Goal: Find specific page/section: Find specific page/section

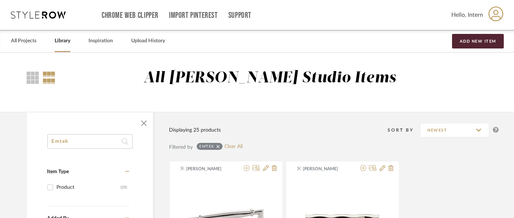
click at [58, 41] on link "Library" at bounding box center [63, 41] width 16 height 10
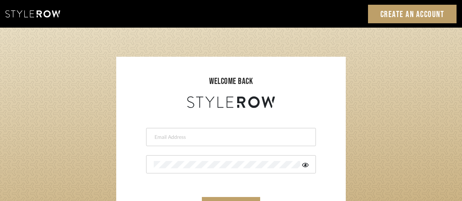
click at [182, 140] on input "email" at bounding box center [230, 137] width 153 height 7
type input "intern@meyerinteriors.com"
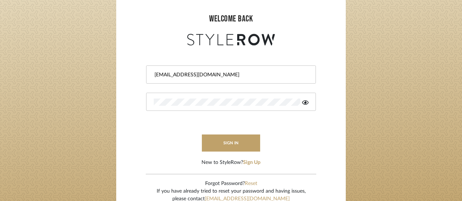
scroll to position [73, 0]
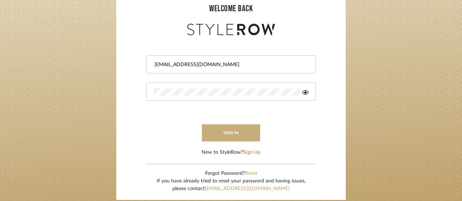
click at [230, 132] on button "sign in" at bounding box center [231, 132] width 58 height 17
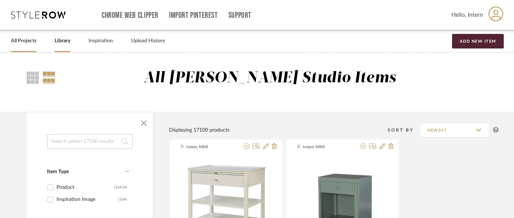
click at [29, 41] on link "All Projects" at bounding box center [23, 41] width 25 height 10
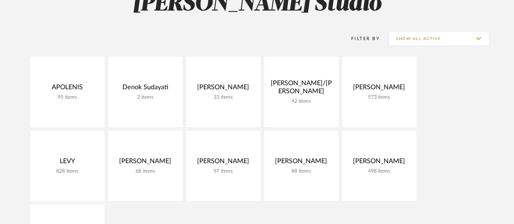
scroll to position [81, 0]
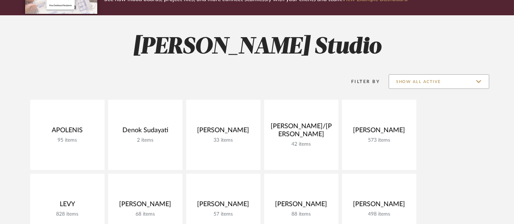
click at [427, 77] on input "Show All Active" at bounding box center [438, 81] width 100 height 15
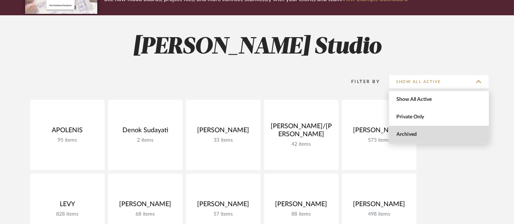
click at [442, 133] on span "Archived" at bounding box center [439, 134] width 86 height 6
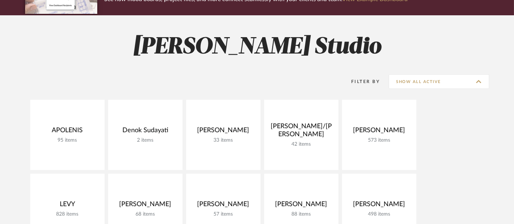
type input "Archived"
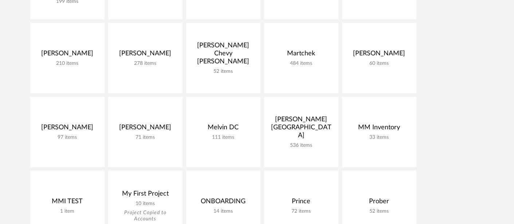
scroll to position [809, 0]
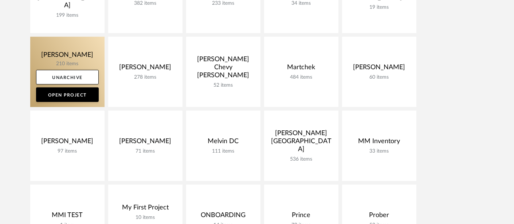
click at [75, 60] on link at bounding box center [67, 72] width 74 height 70
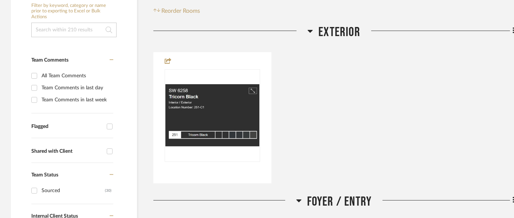
scroll to position [162, 0]
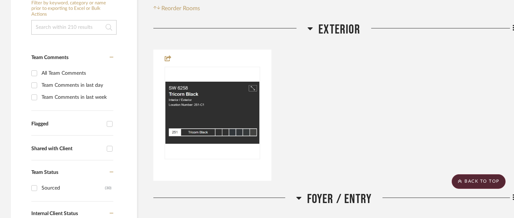
click at [345, 34] on span "Exterior" at bounding box center [339, 30] width 42 height 16
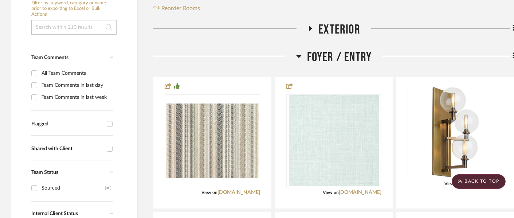
click at [350, 59] on span "Foyer / Entry" at bounding box center [339, 58] width 65 height 16
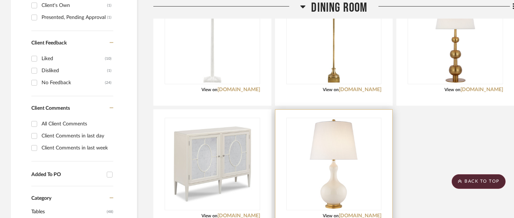
scroll to position [485, 0]
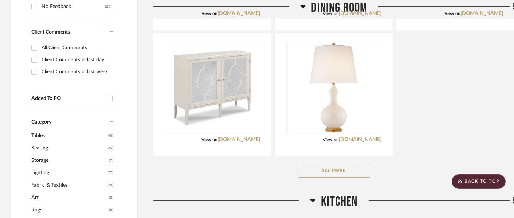
click at [320, 172] on button "See More" at bounding box center [333, 170] width 73 height 15
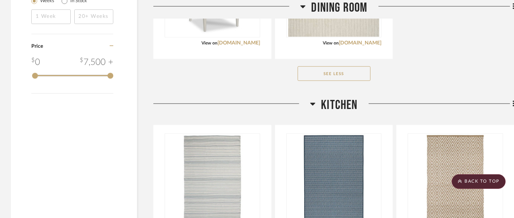
scroll to position [1213, 0]
